Goal: Transaction & Acquisition: Purchase product/service

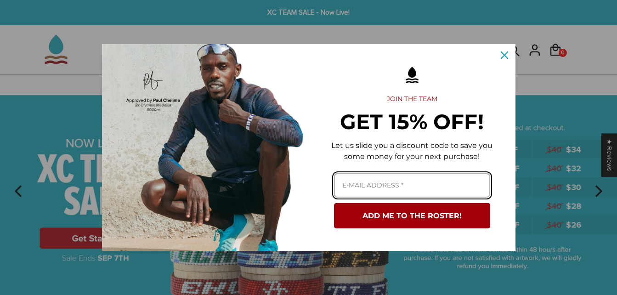
click at [426, 187] on input "Email field" at bounding box center [412, 185] width 156 height 24
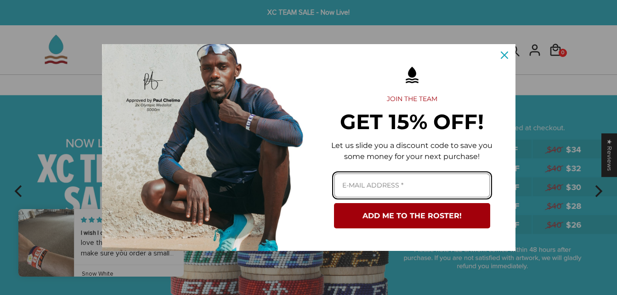
type input "l556s289@home.ku.edu"
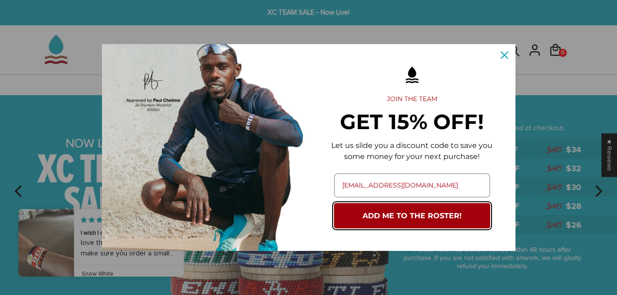
click at [421, 217] on button "ADD ME TO THE ROSTER!" at bounding box center [412, 215] width 156 height 25
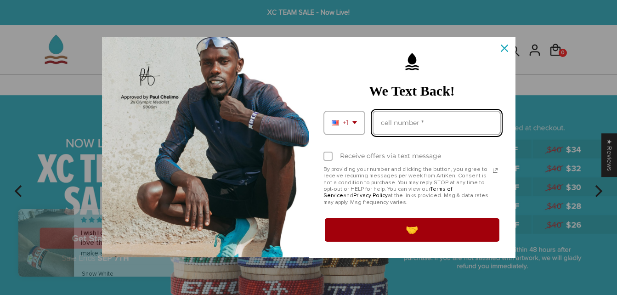
click at [432, 124] on input "Phone number field" at bounding box center [437, 123] width 128 height 24
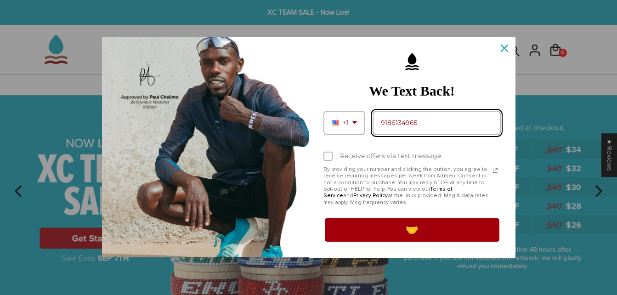
type input "9186134965"
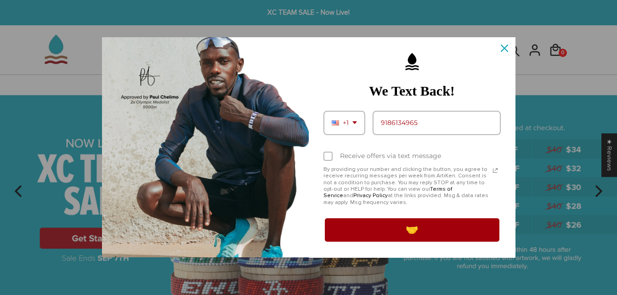
click at [338, 153] on label "Receive offers via text message" at bounding box center [412, 156] width 177 height 20
click at [330, 154] on input "Receive offers via text message" at bounding box center [327, 157] width 6 height 6
checkbox input "true"
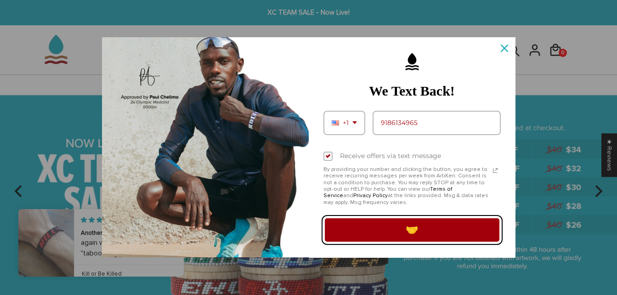
click at [443, 226] on button "🤝" at bounding box center [412, 230] width 177 height 26
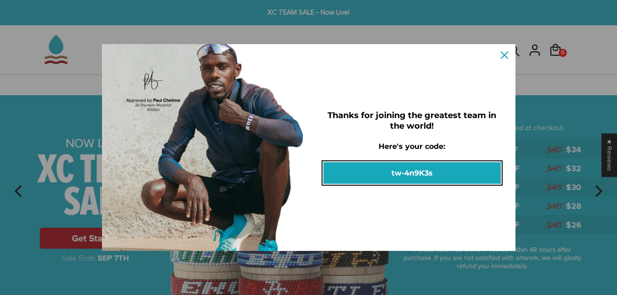
click at [447, 172] on button "tw-4n9K3s" at bounding box center [412, 173] width 177 height 22
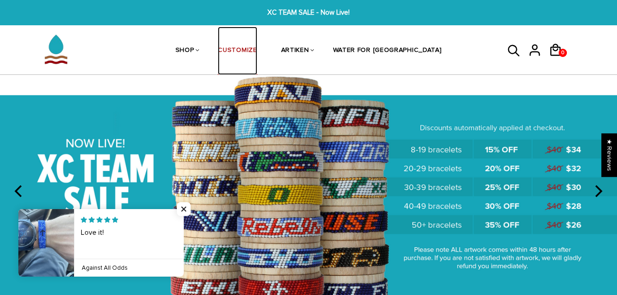
click at [257, 53] on link "CUSTOMIZE" at bounding box center [237, 51] width 39 height 49
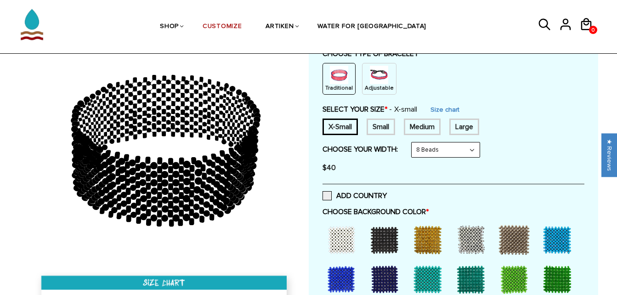
scroll to position [114, 0]
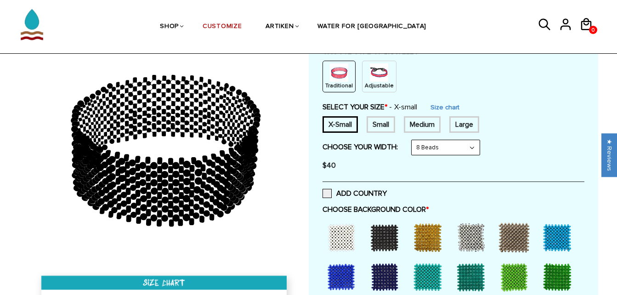
click at [465, 143] on select "8 Beads 6 Beads 10 Beads" at bounding box center [446, 147] width 68 height 15
select select "6-beads"
click at [414, 140] on select "8 Beads 6 Beads 10 Beads" at bounding box center [446, 147] width 68 height 15
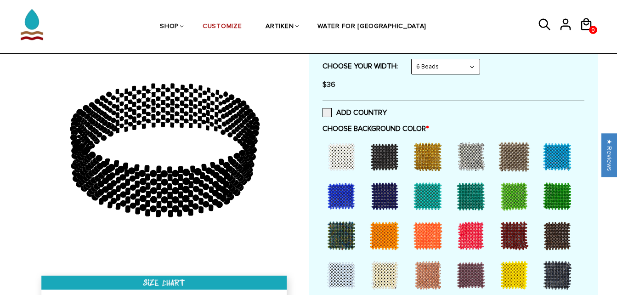
click at [343, 204] on div at bounding box center [341, 196] width 37 height 37
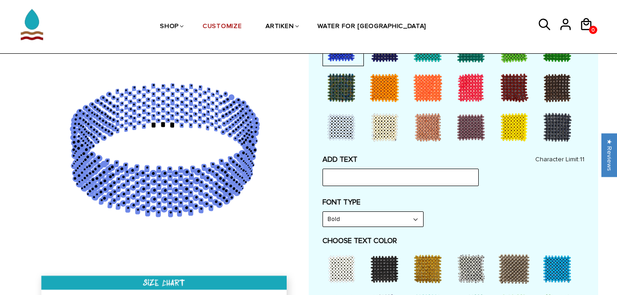
scroll to position [343, 0]
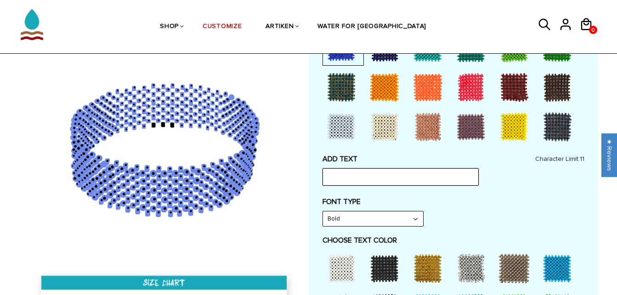
click at [361, 177] on input "text" at bounding box center [401, 176] width 156 height 17
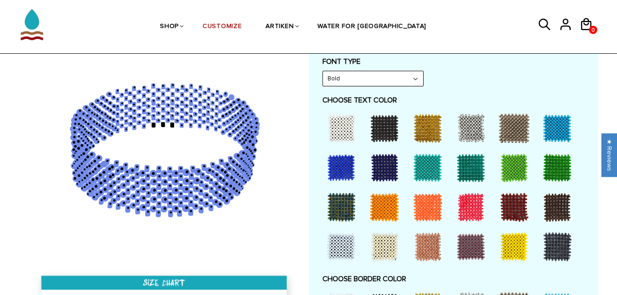
scroll to position [496, 0]
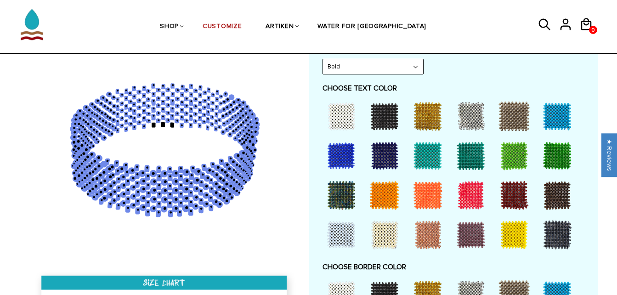
type input "ROCK CHALK"
click at [462, 206] on div at bounding box center [471, 195] width 37 height 37
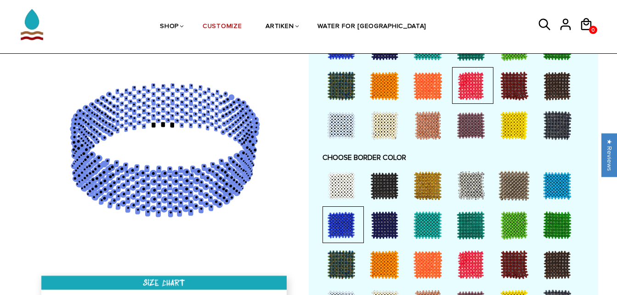
click at [342, 189] on div at bounding box center [341, 185] width 37 height 37
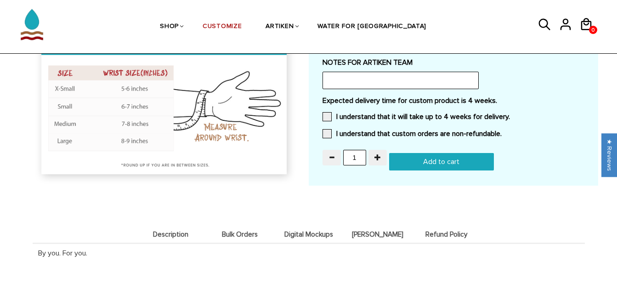
scroll to position [861, 0]
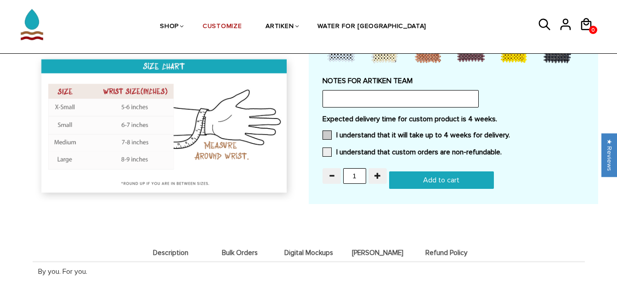
click at [326, 136] on span at bounding box center [327, 135] width 9 height 9
click at [510, 132] on input "I understand that it will take up to 4 weeks for delivery." at bounding box center [510, 132] width 0 height 0
click at [327, 147] on div "Expected delivery time for custom product is 4 weeks. I understand that it will…" at bounding box center [454, 138] width 262 height 48
click at [327, 151] on span at bounding box center [327, 152] width 9 height 9
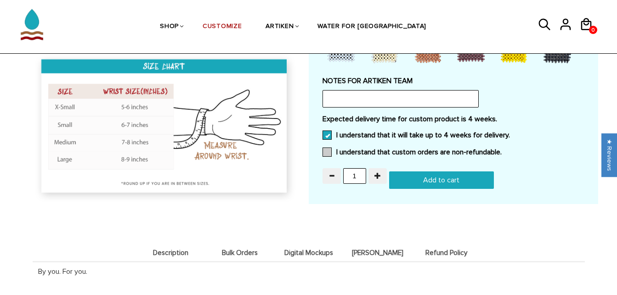
click at [502, 149] on input "I understand that custom orders are non-refundable." at bounding box center [502, 149] width 0 height 0
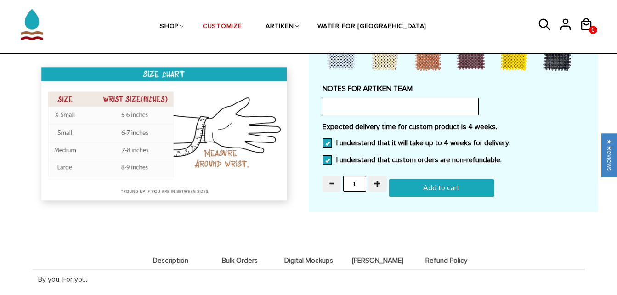
scroll to position [853, 0]
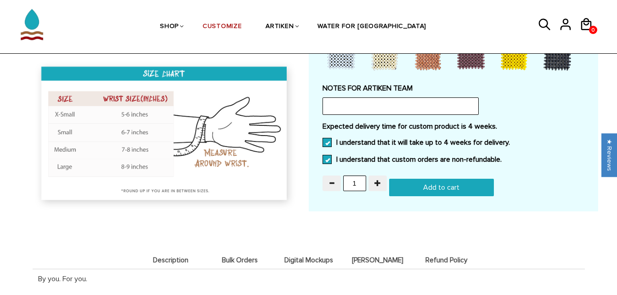
click at [429, 182] on input "Add to cart" at bounding box center [441, 187] width 105 height 17
type input "Add to cart"
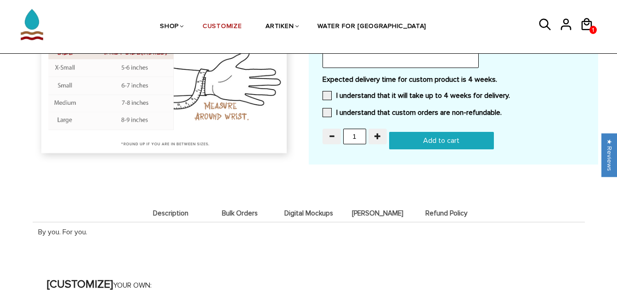
scroll to position [853, 0]
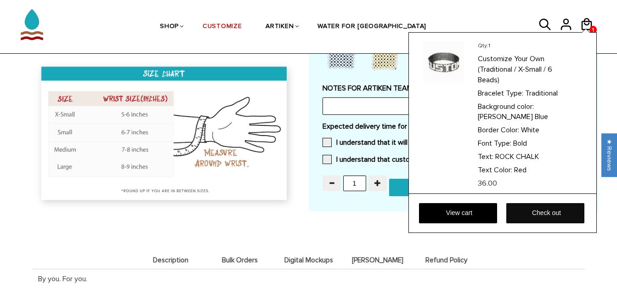
click at [516, 206] on link "Check out" at bounding box center [546, 213] width 78 height 20
